Goal: Task Accomplishment & Management: Manage account settings

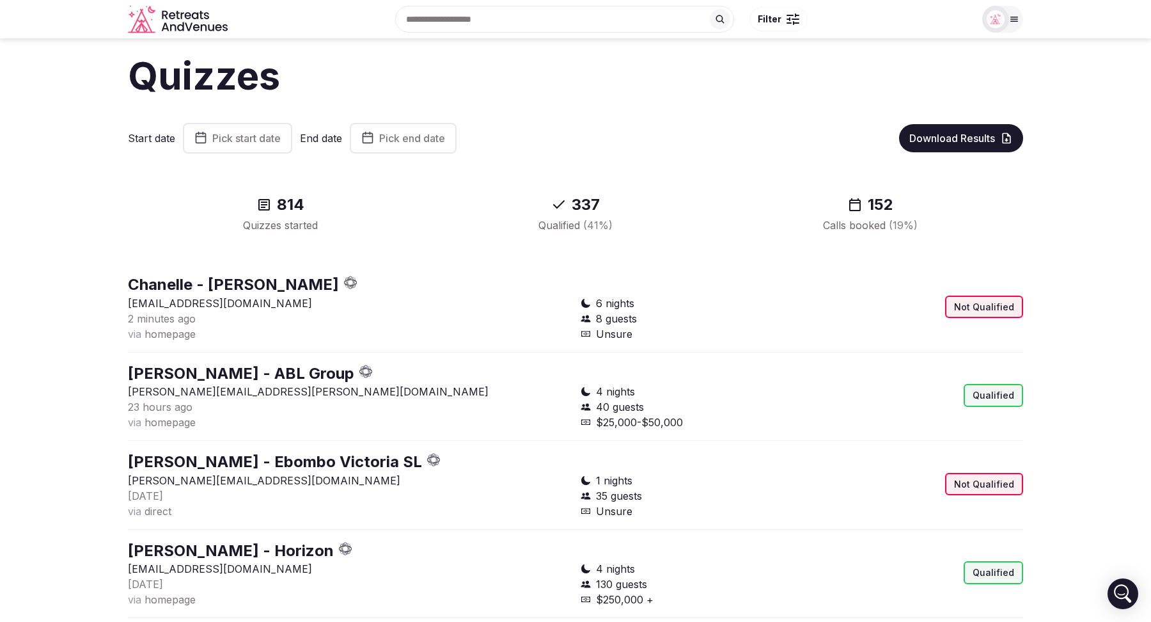
click at [356, 283] on icon "button" at bounding box center [353, 285] width 3 height 5
click at [358, 281] on icon "button" at bounding box center [350, 282] width 13 height 13
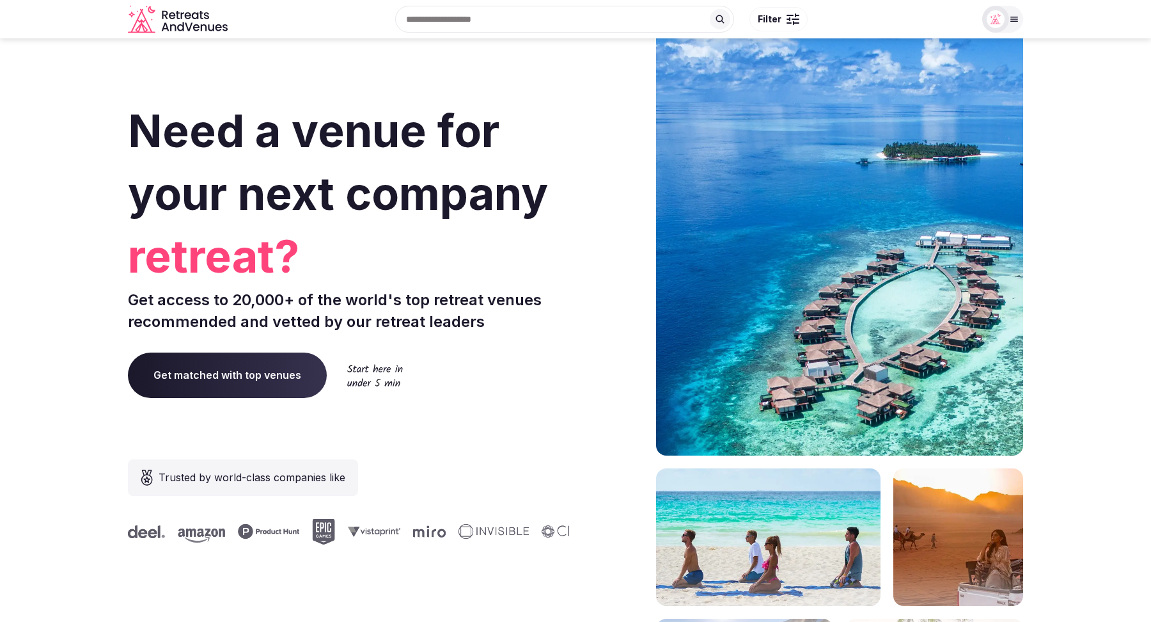
click at [776, 15] on span "Filter" at bounding box center [770, 19] width 24 height 13
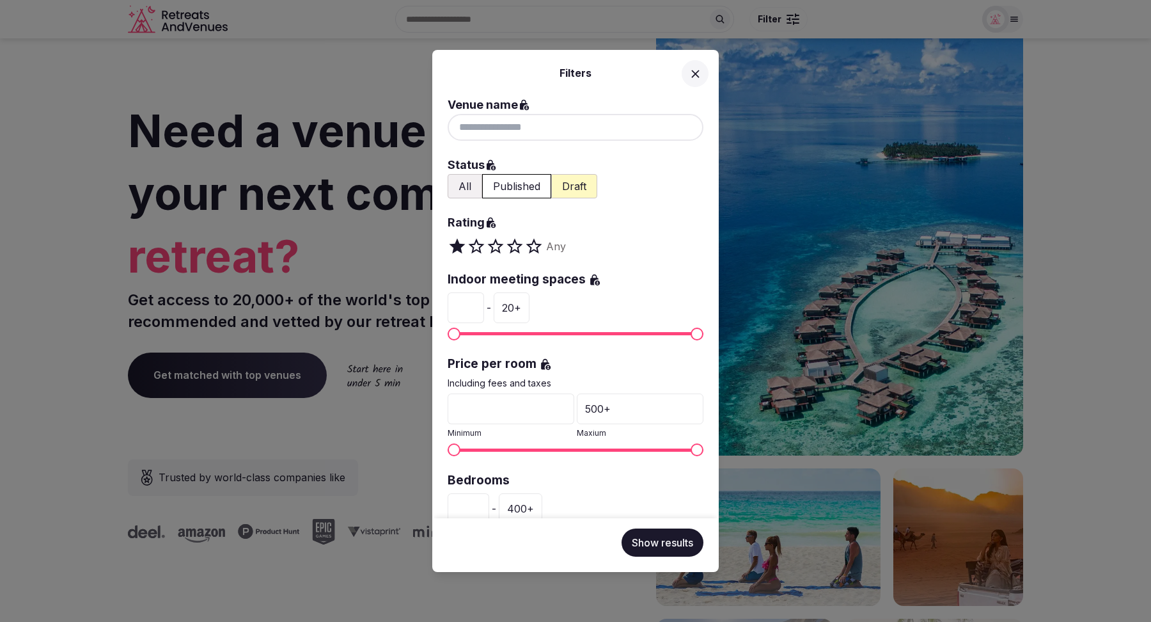
click at [530, 130] on div at bounding box center [576, 127] width 256 height 27
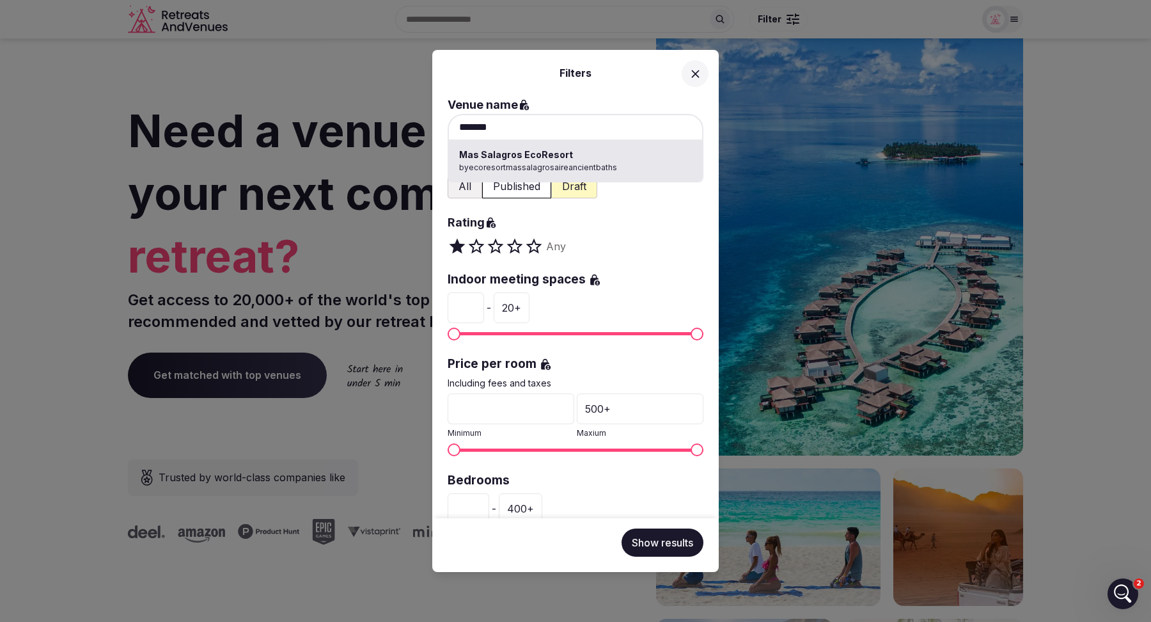
type input "**********"
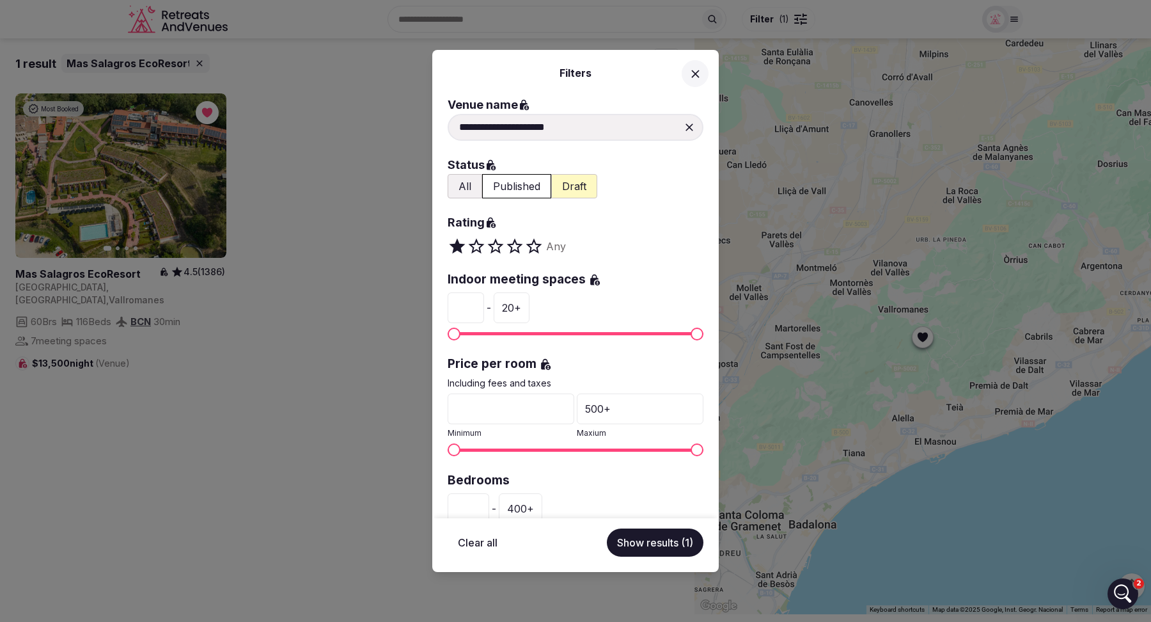
click at [695, 74] on icon at bounding box center [695, 74] width 8 height 8
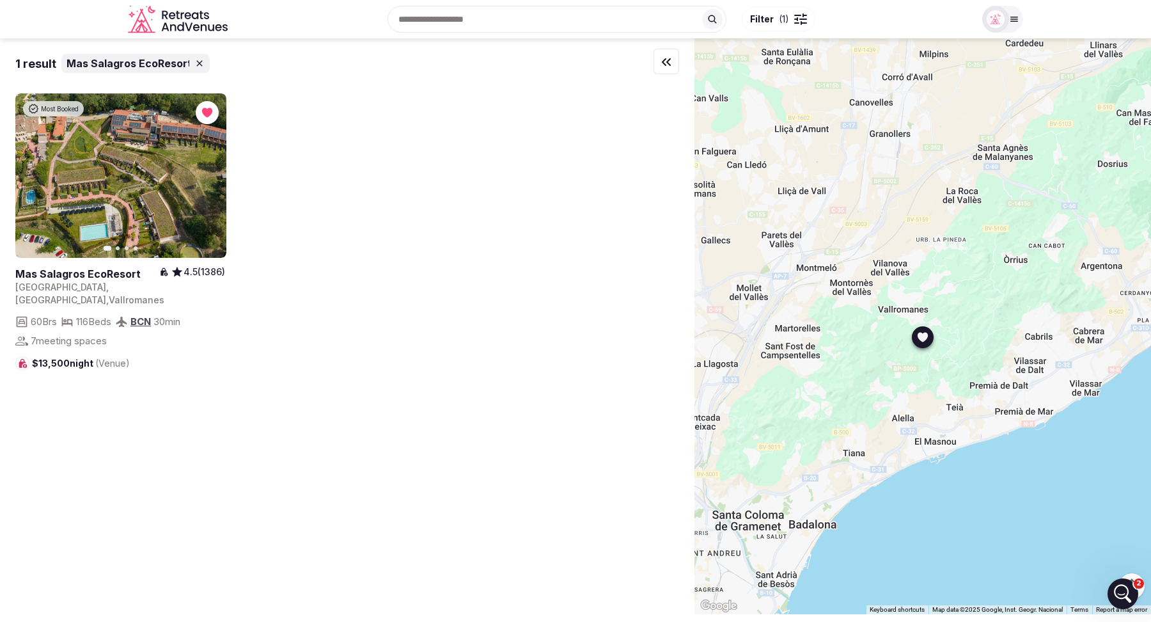
click at [80, 273] on link at bounding box center [87, 274] width 144 height 14
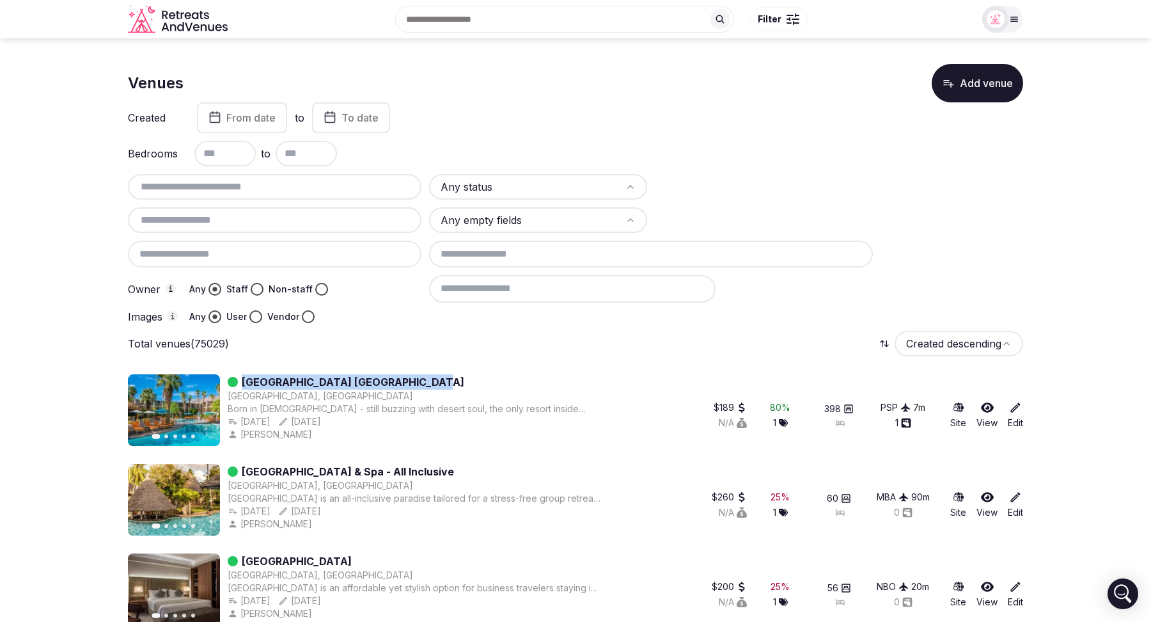
click at [539, 281] on input at bounding box center [572, 288] width 287 height 27
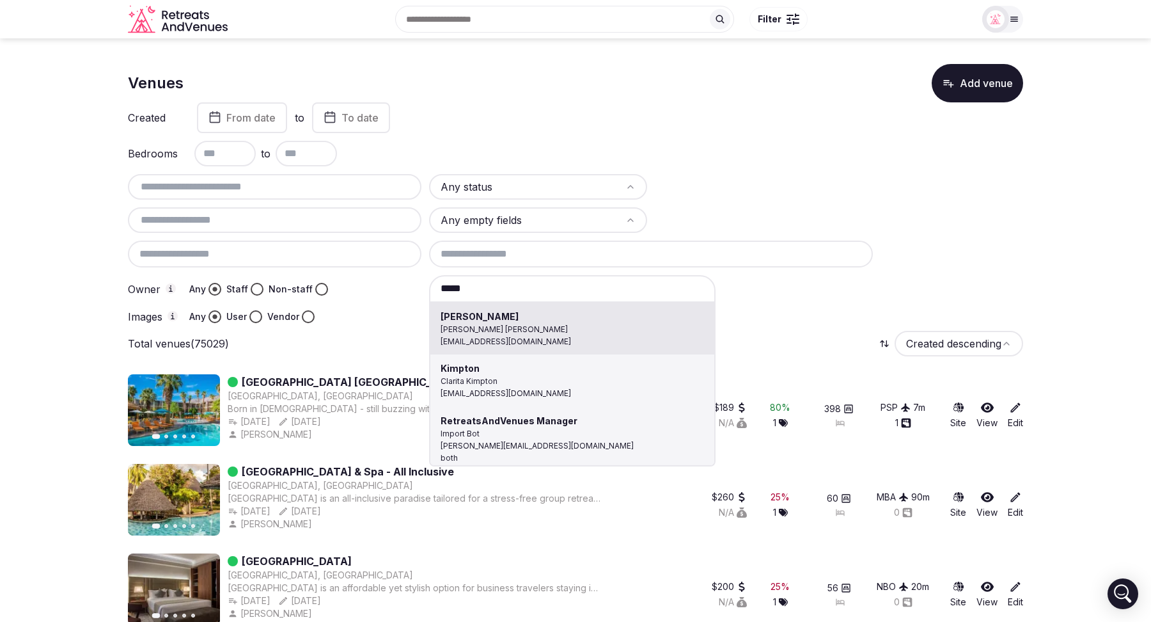
type input "**********"
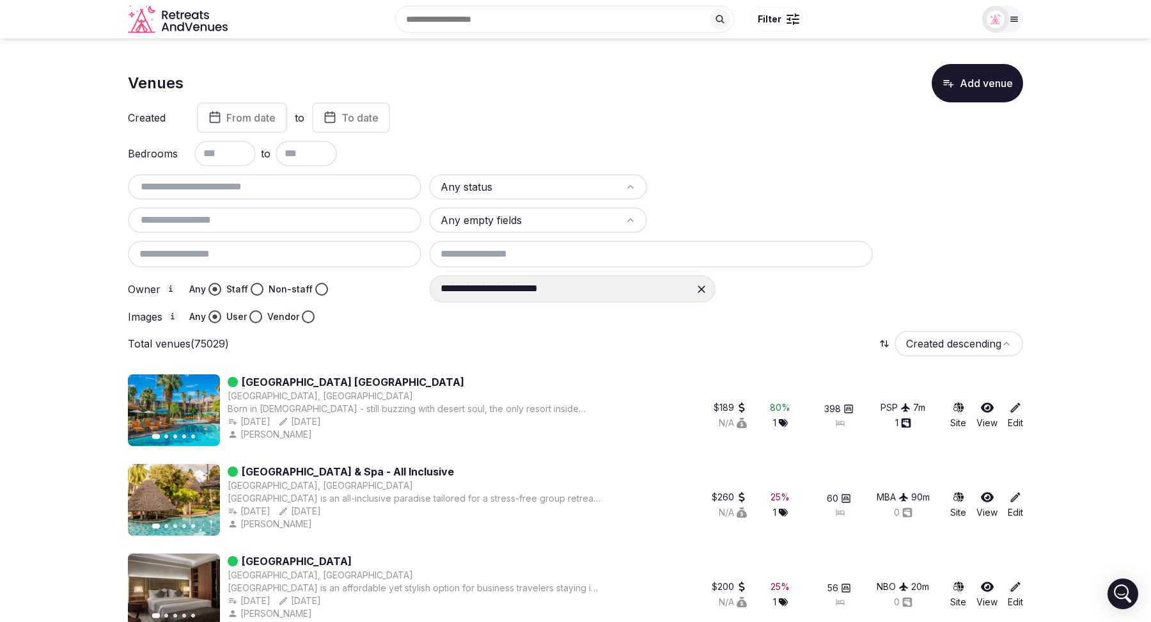
click at [305, 313] on button "Vendor" at bounding box center [308, 316] width 13 height 13
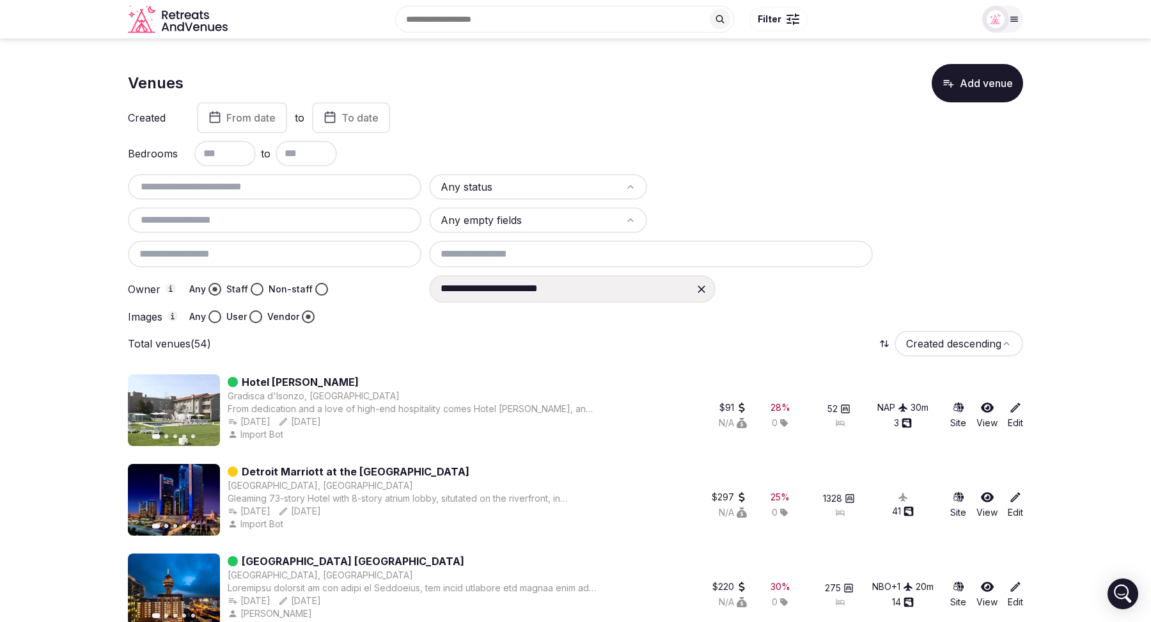
click at [216, 315] on button "Any" at bounding box center [214, 316] width 13 height 13
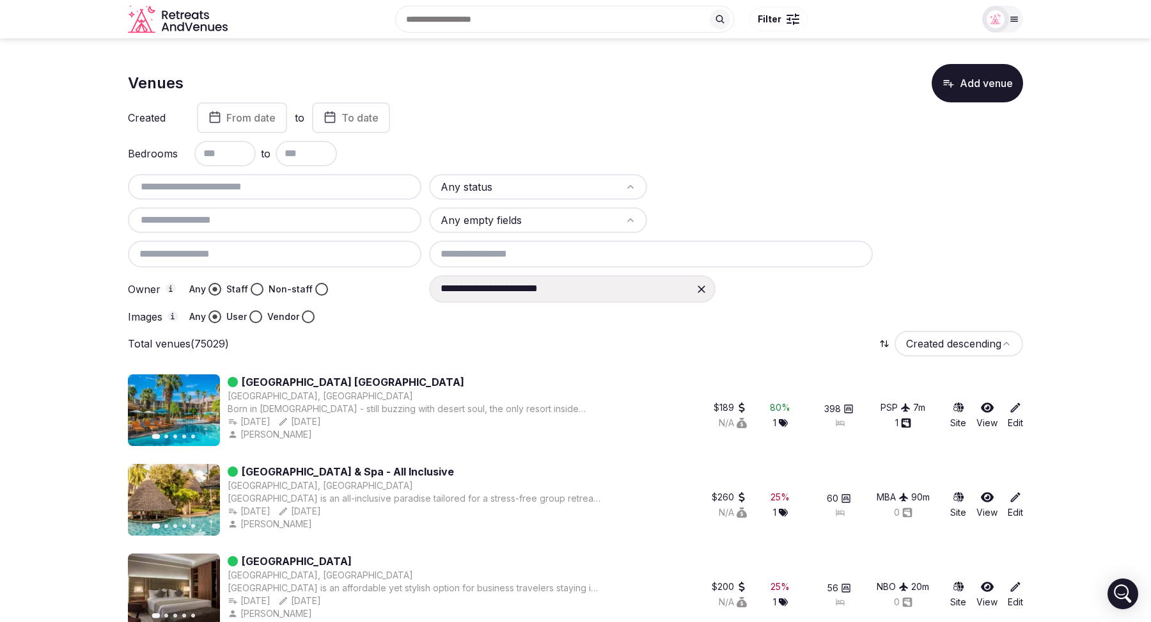
click at [703, 290] on icon at bounding box center [702, 289] width 8 height 8
click at [524, 292] on input at bounding box center [572, 288] width 287 height 27
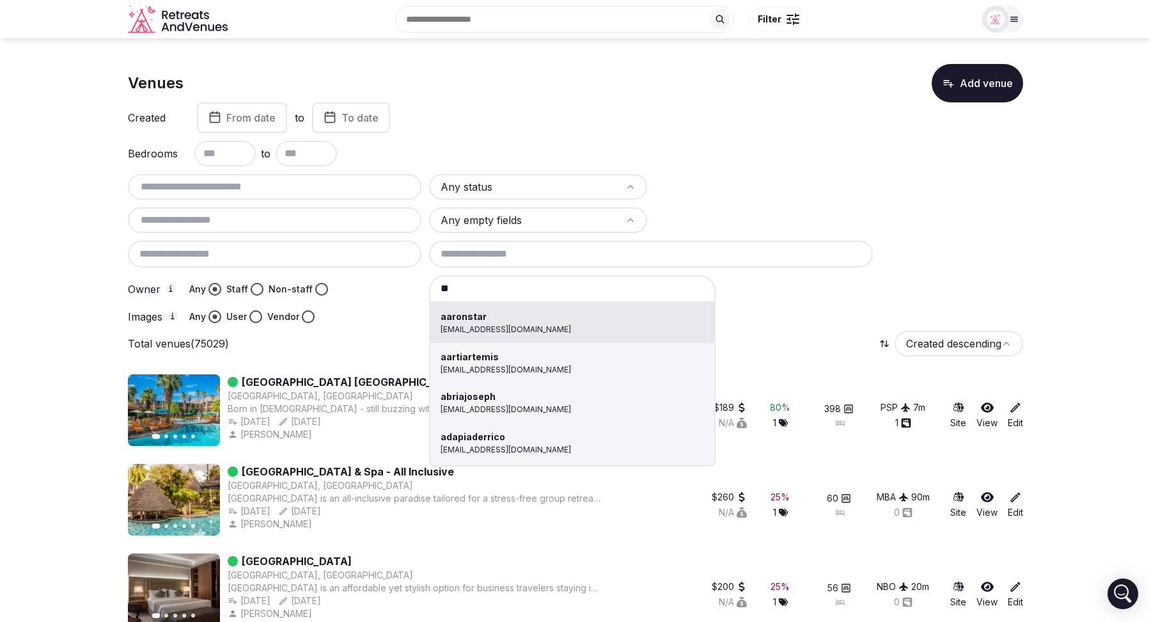
type input "*"
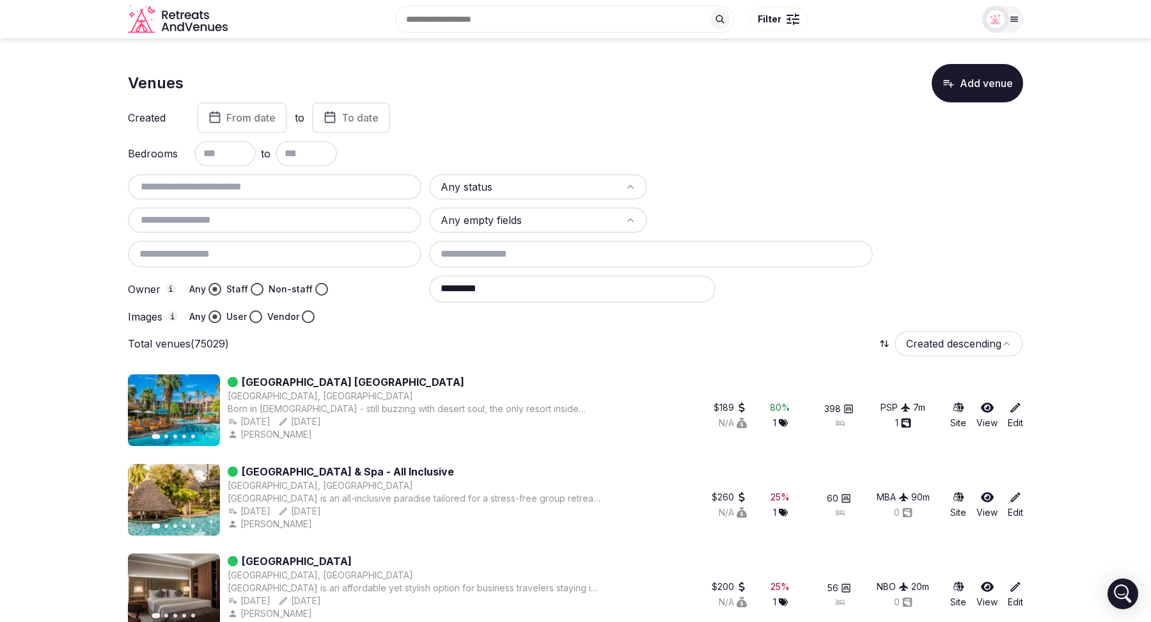
click at [534, 291] on input "*********" at bounding box center [572, 288] width 287 height 27
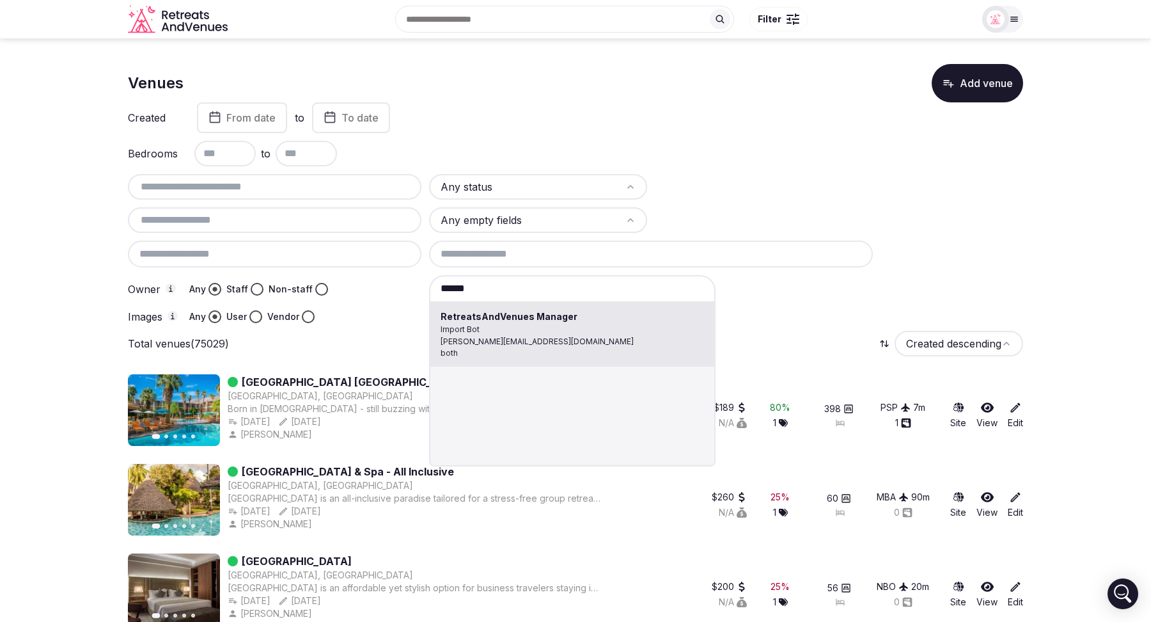
type input "**********"
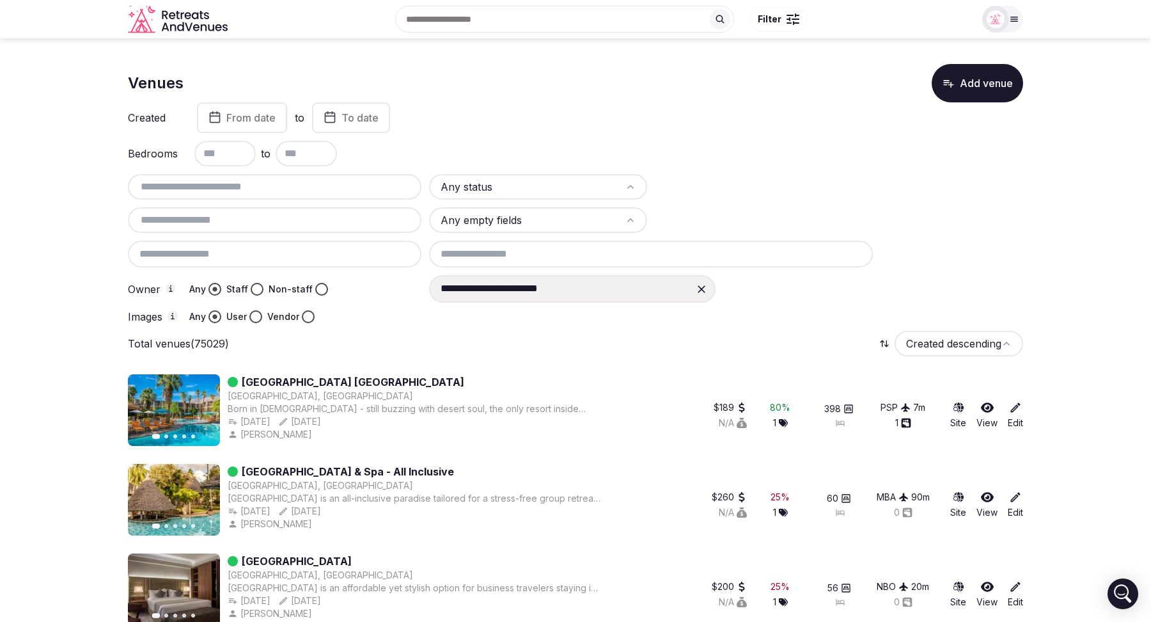
click at [306, 319] on button "Vendor" at bounding box center [308, 316] width 13 height 13
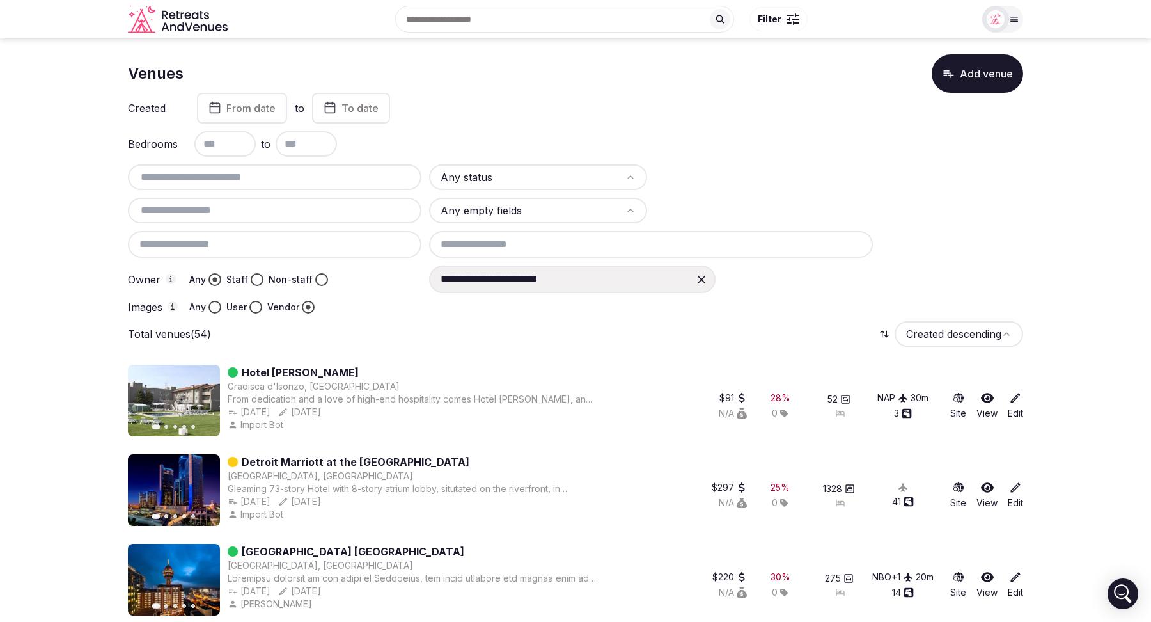
scroll to position [15, 0]
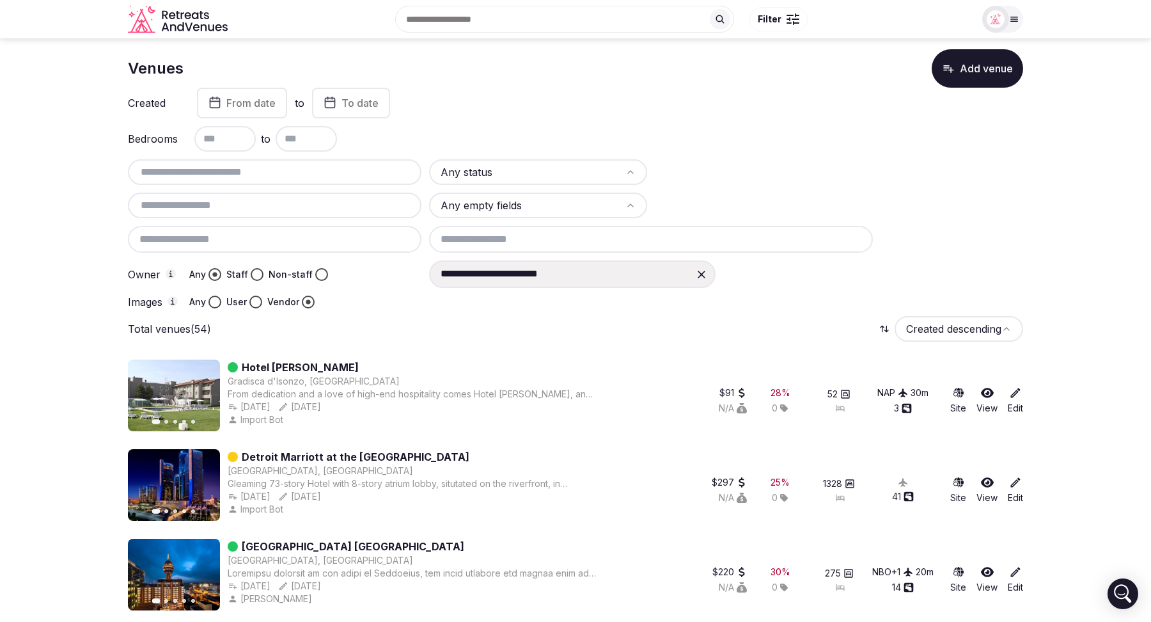
click at [1019, 399] on link "Edit" at bounding box center [1015, 400] width 15 height 28
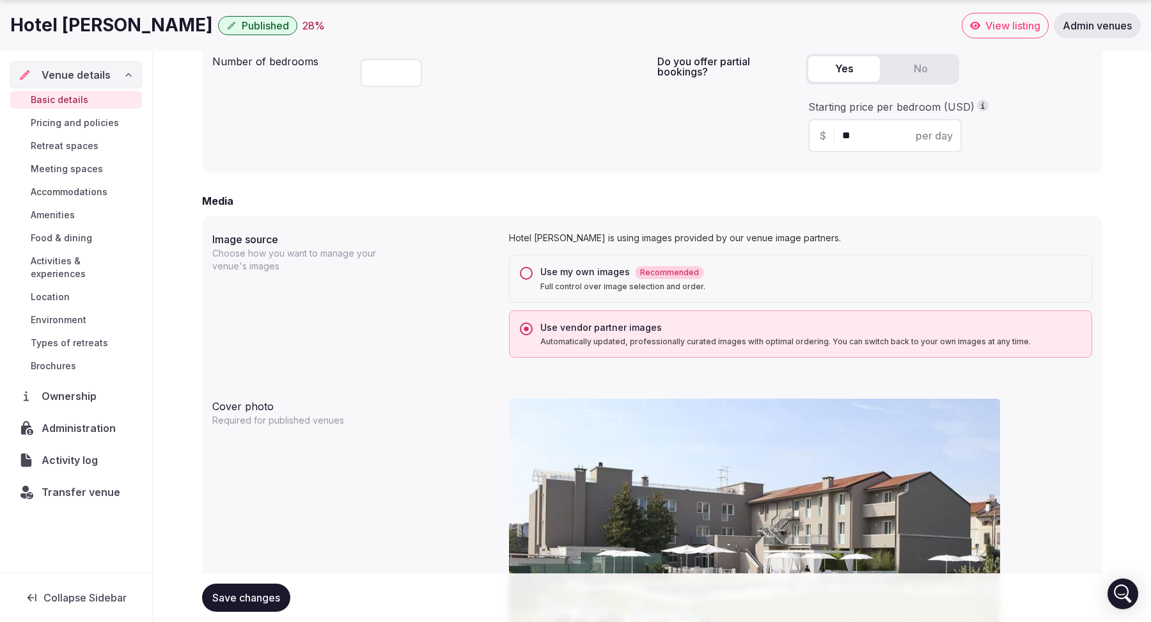
scroll to position [890, 0]
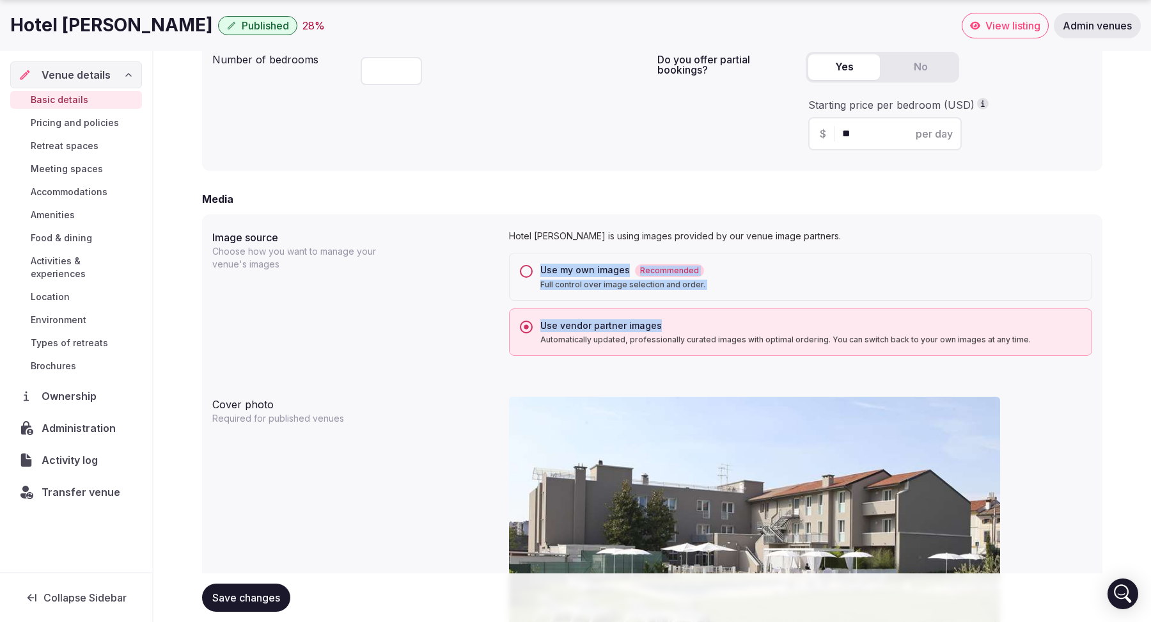
drag, startPoint x: 672, startPoint y: 365, endPoint x: 539, endPoint y: 272, distance: 161.3
copy div "Use my own images Recommended Full control over image selection and order. Use …"
click at [373, 347] on div "Image source Choose how you want to manage your venue's images Hotel Franz is u…" at bounding box center [652, 292] width 880 height 136
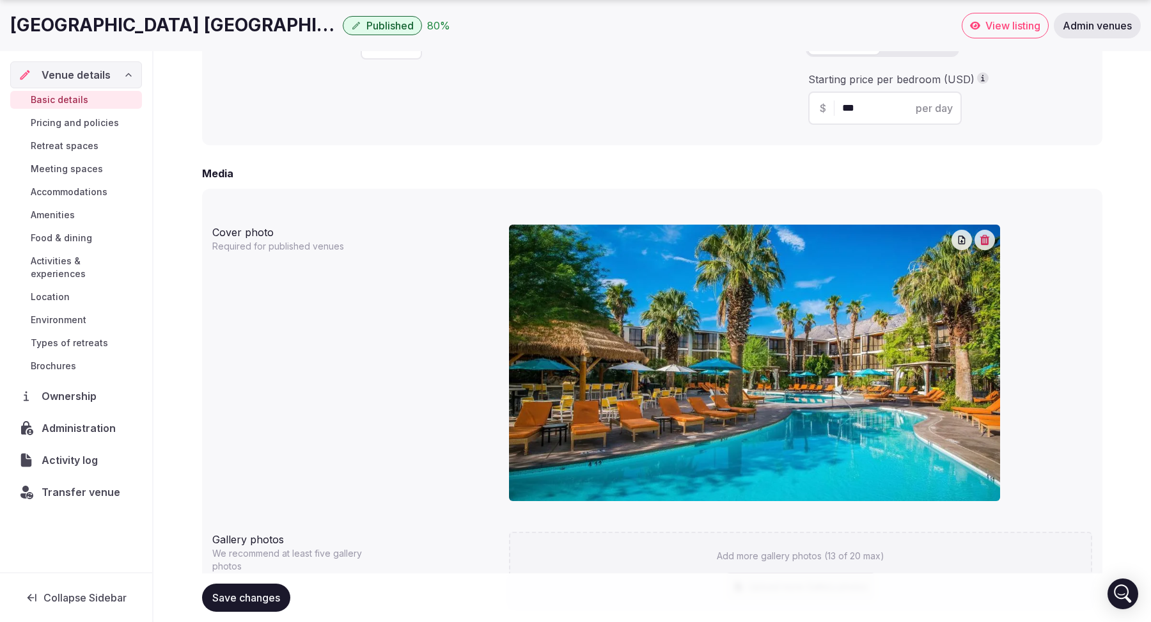
scroll to position [919, 0]
